Goal: Information Seeking & Learning: Find specific fact

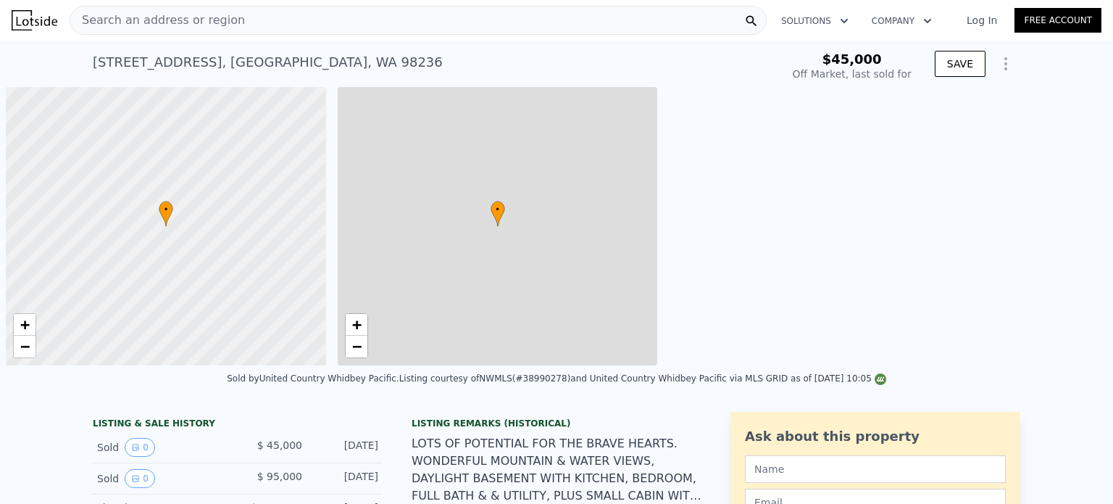
type input "-$ 102,991"
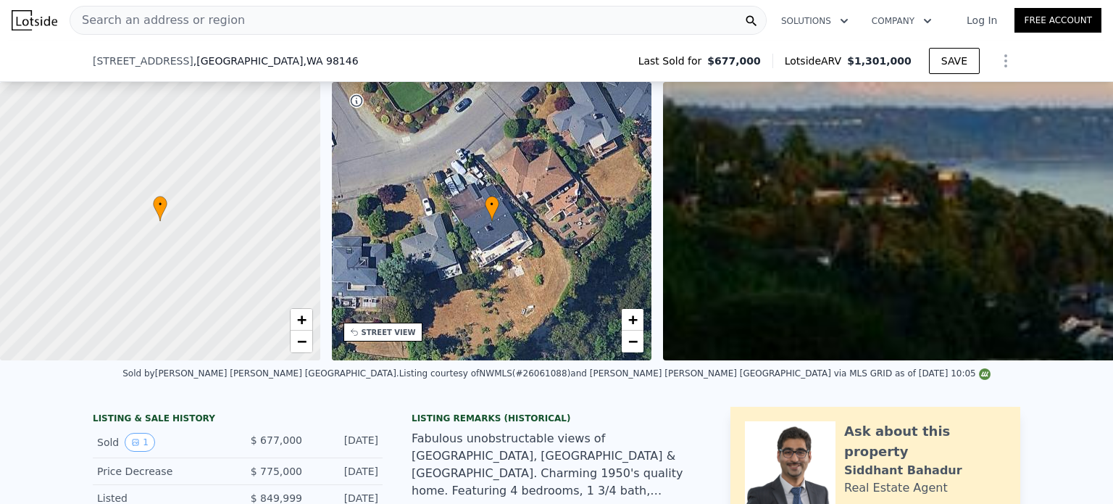
scroll to position [139, 0]
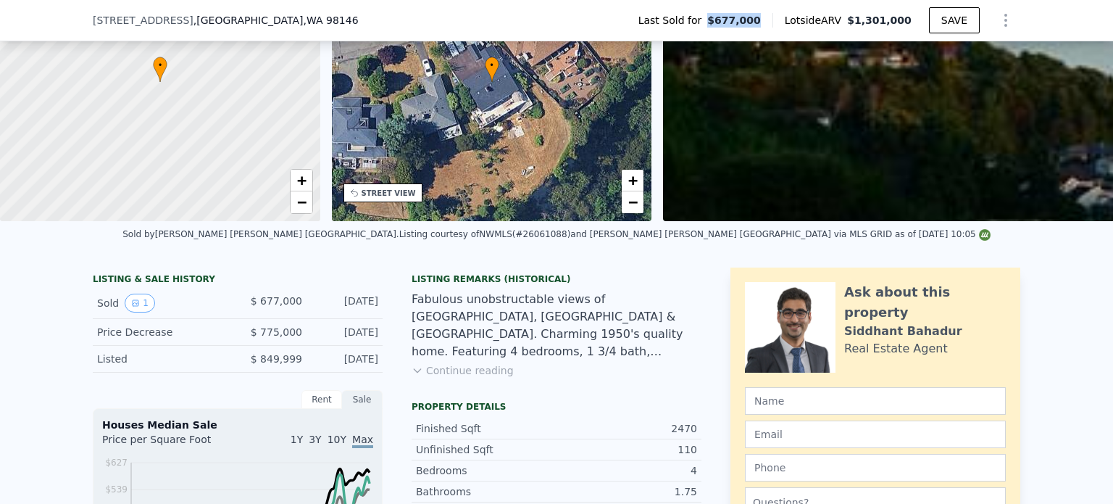
drag, startPoint x: 780, startPoint y: 17, endPoint x: 732, endPoint y: 19, distance: 47.9
click at [732, 19] on div "Last Sold for $677,000" at bounding box center [700, 20] width 146 height 14
copy div "$677,000"
drag, startPoint x: 88, startPoint y: 315, endPoint x: 372, endPoint y: 312, distance: 284.1
click at [372, 312] on div "Sold 1 $ 677,000 [DATE]" at bounding box center [238, 303] width 290 height 31
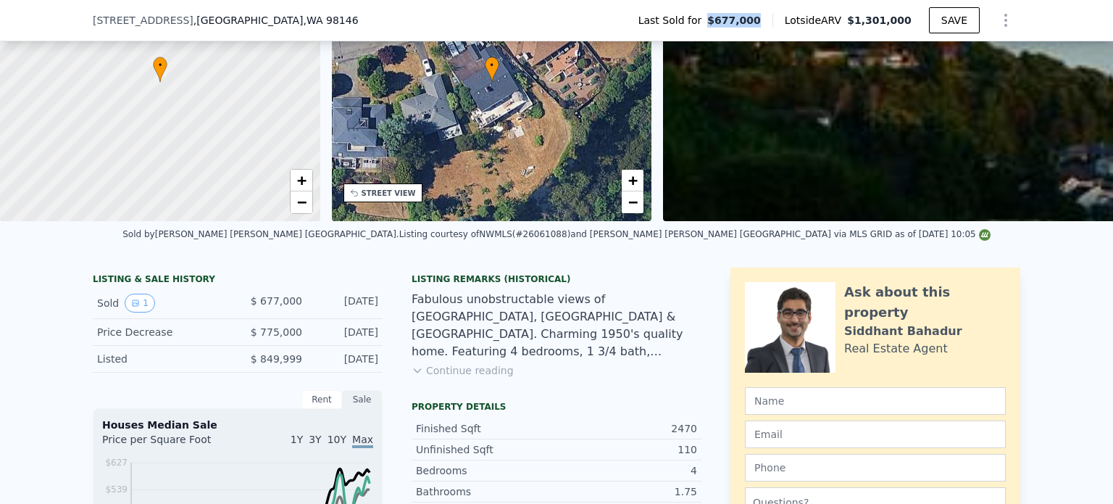
copy div "Sold 1 $ 677,000 [DATE]"
click at [314, 305] on div "[DATE]" at bounding box center [346, 303] width 64 height 19
drag, startPoint x: 88, startPoint y: 315, endPoint x: 380, endPoint y: 307, distance: 292.9
copy div "Sold 1 $ 677,000 [DATE]"
